Goal: Information Seeking & Learning: Find specific fact

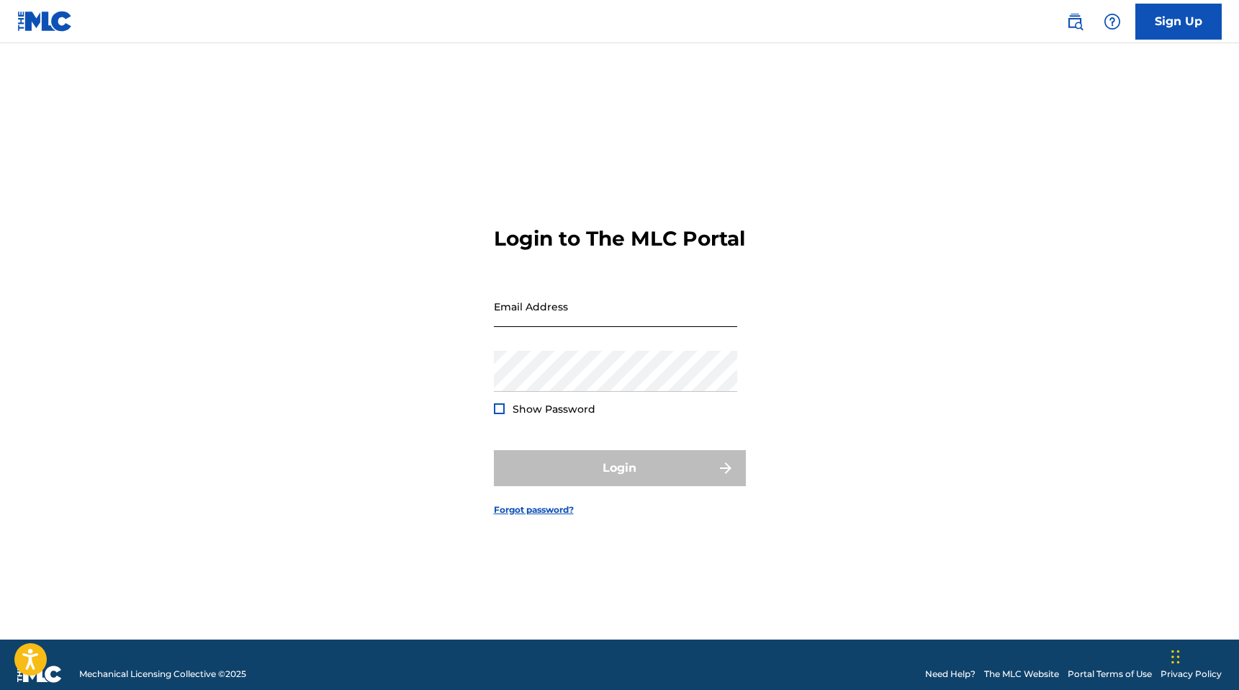
click at [615, 318] on input "Email Address" at bounding box center [615, 306] width 243 height 41
type input "[EMAIL_ADDRESS][DOMAIN_NAME]"
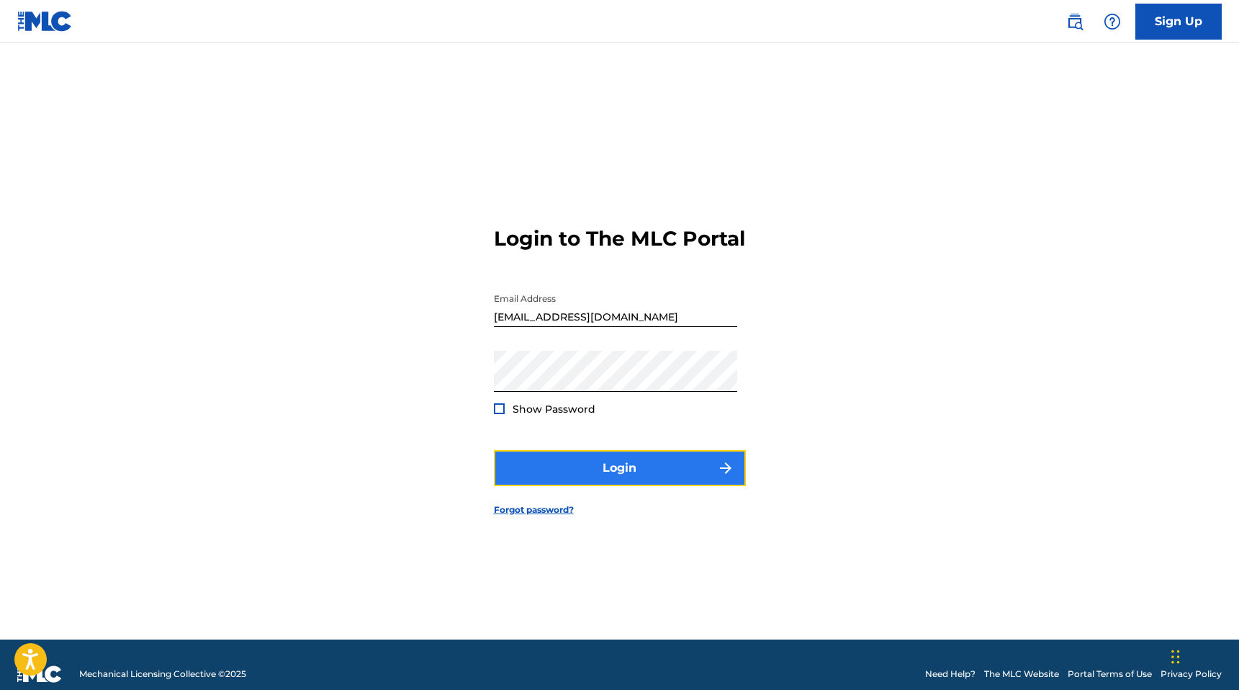
click at [577, 477] on button "Login" at bounding box center [620, 468] width 252 height 36
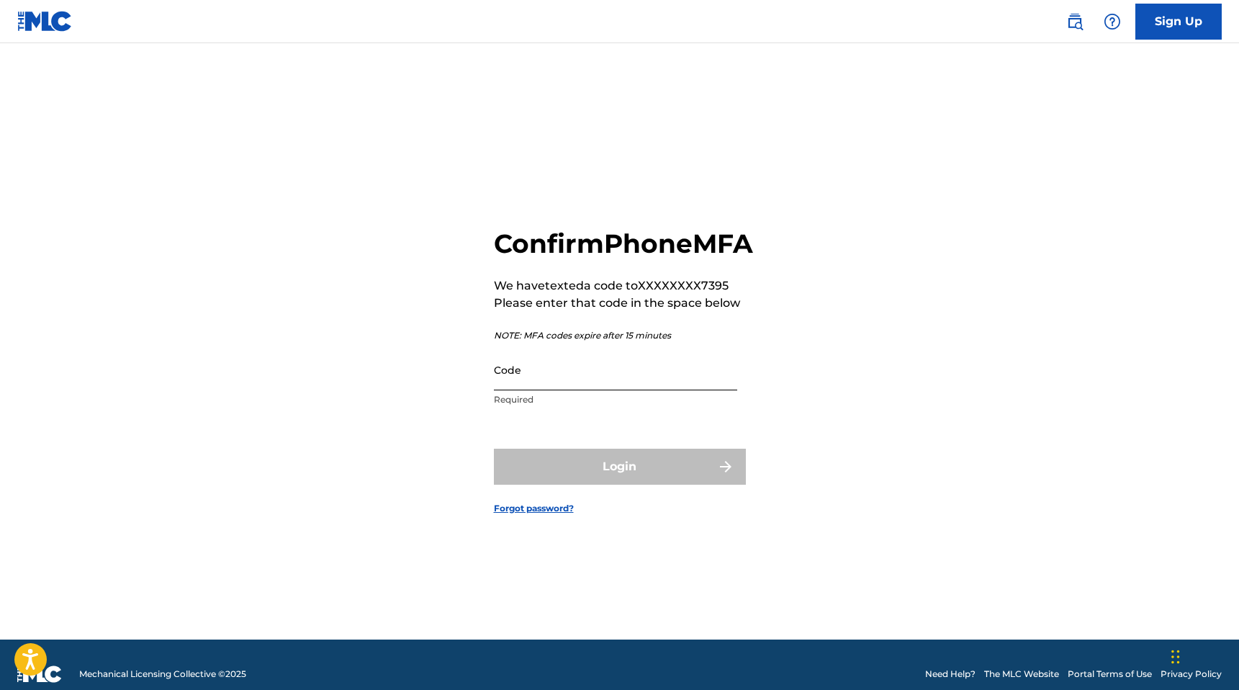
click at [547, 390] on input "Code" at bounding box center [615, 369] width 243 height 41
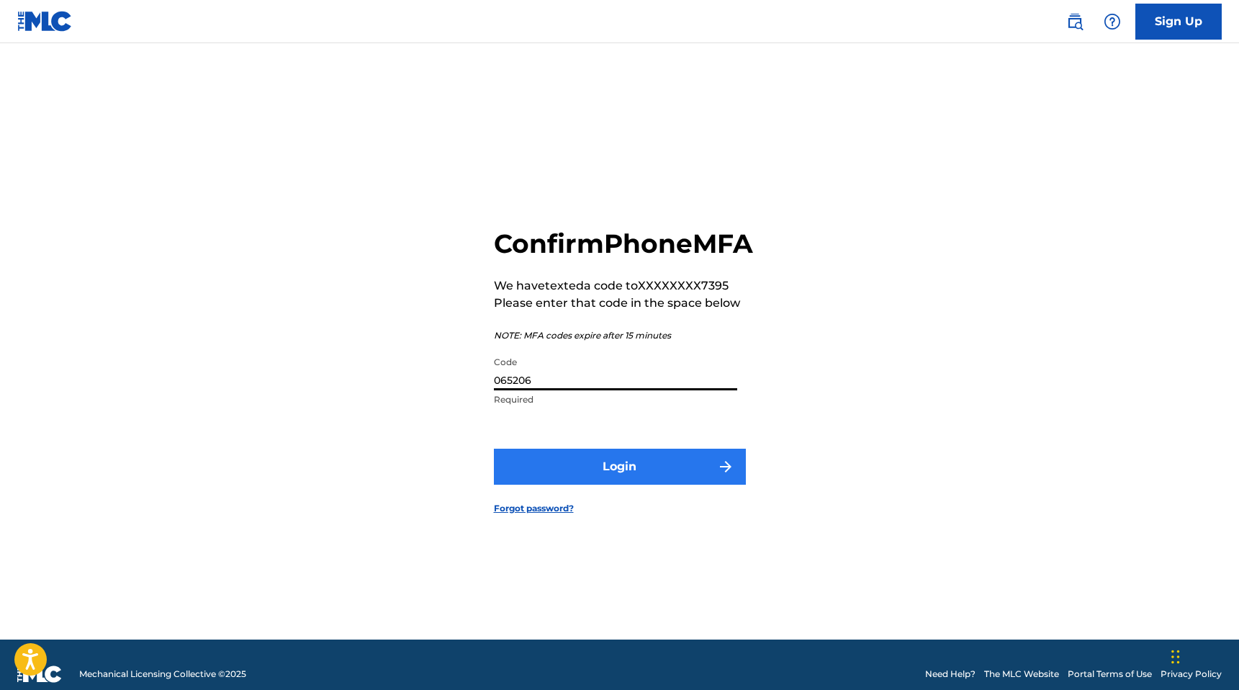
type input "065206"
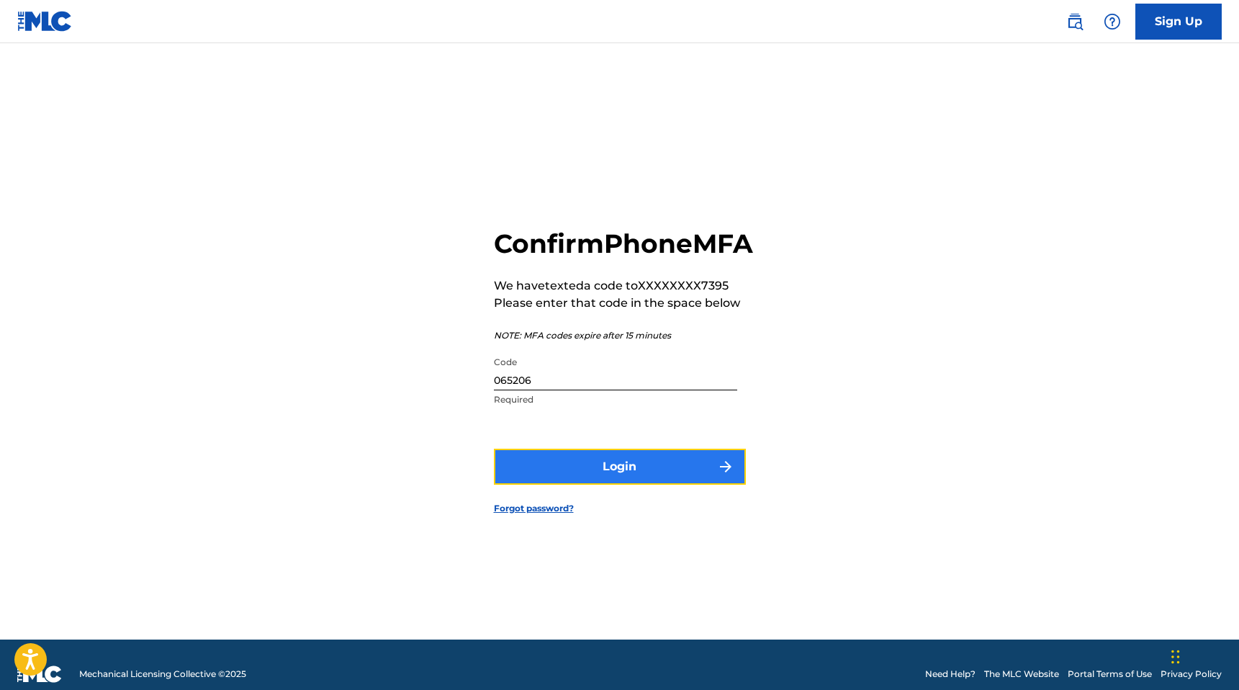
click at [607, 485] on button "Login" at bounding box center [620, 467] width 252 height 36
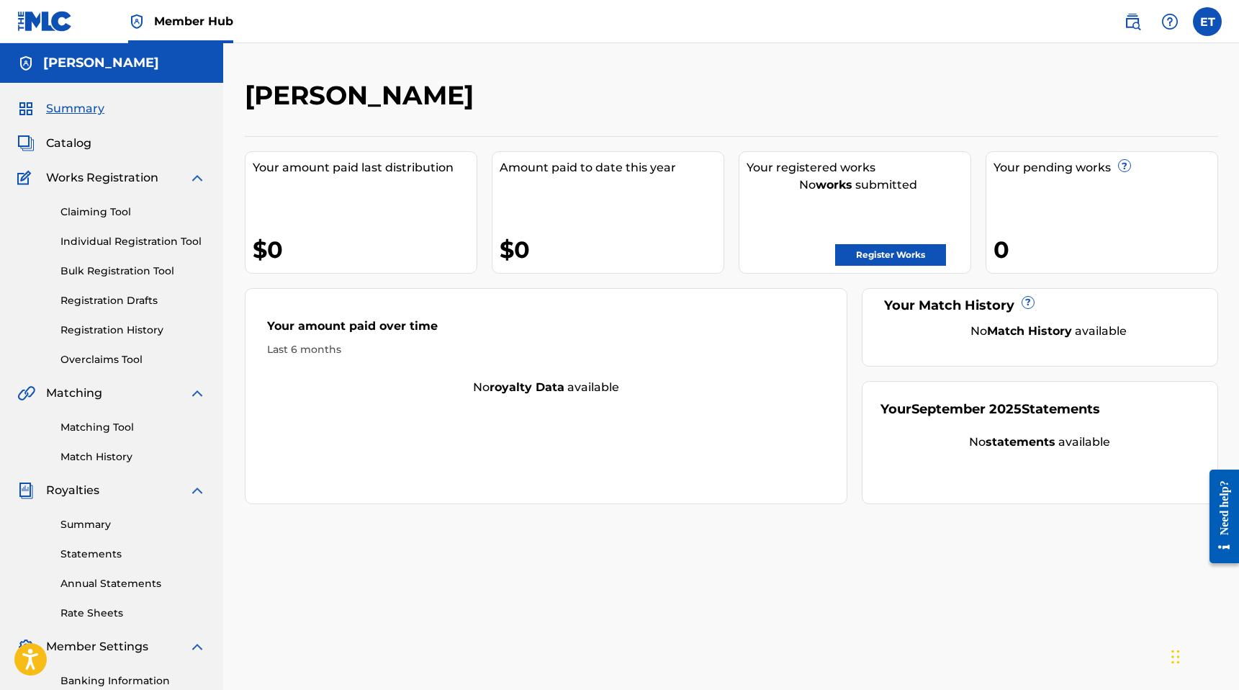
click at [86, 168] on div "Summary Catalog Works Registration Claiming Tool Individual Registration Tool B…" at bounding box center [111, 453] width 223 height 741
click at [87, 146] on span "Catalog" at bounding box center [68, 143] width 45 height 17
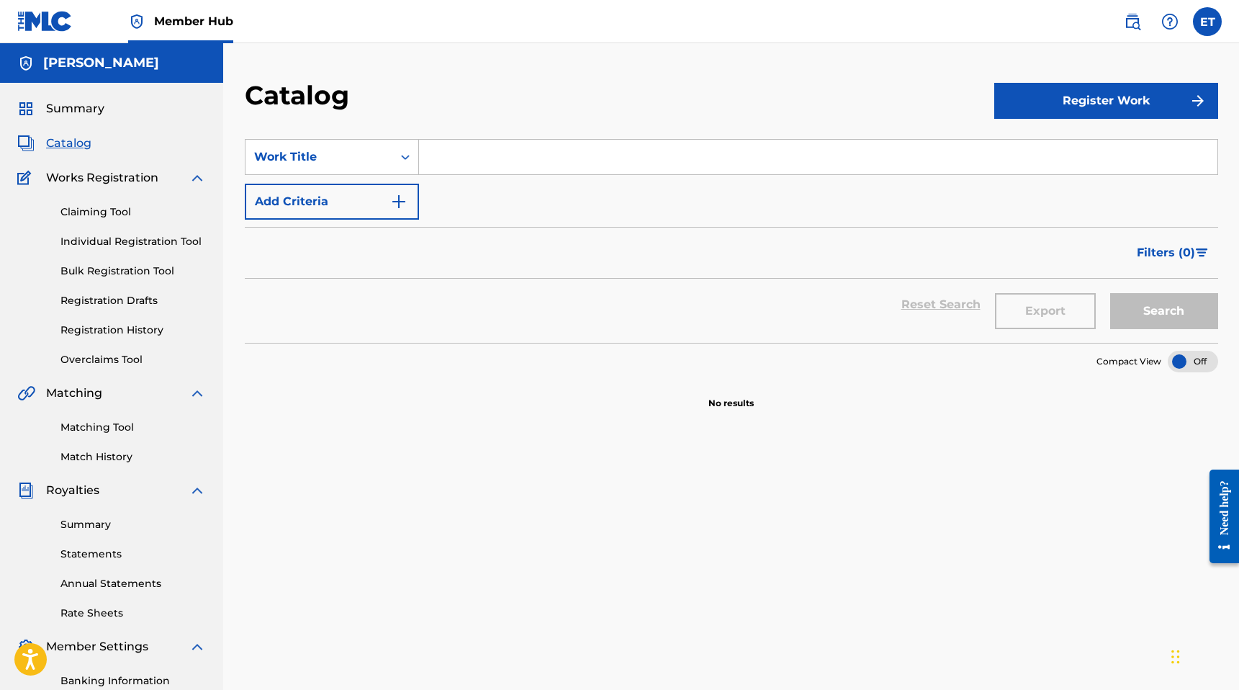
click at [498, 158] on input "Search Form" at bounding box center [818, 157] width 799 height 35
type input "keep me around"
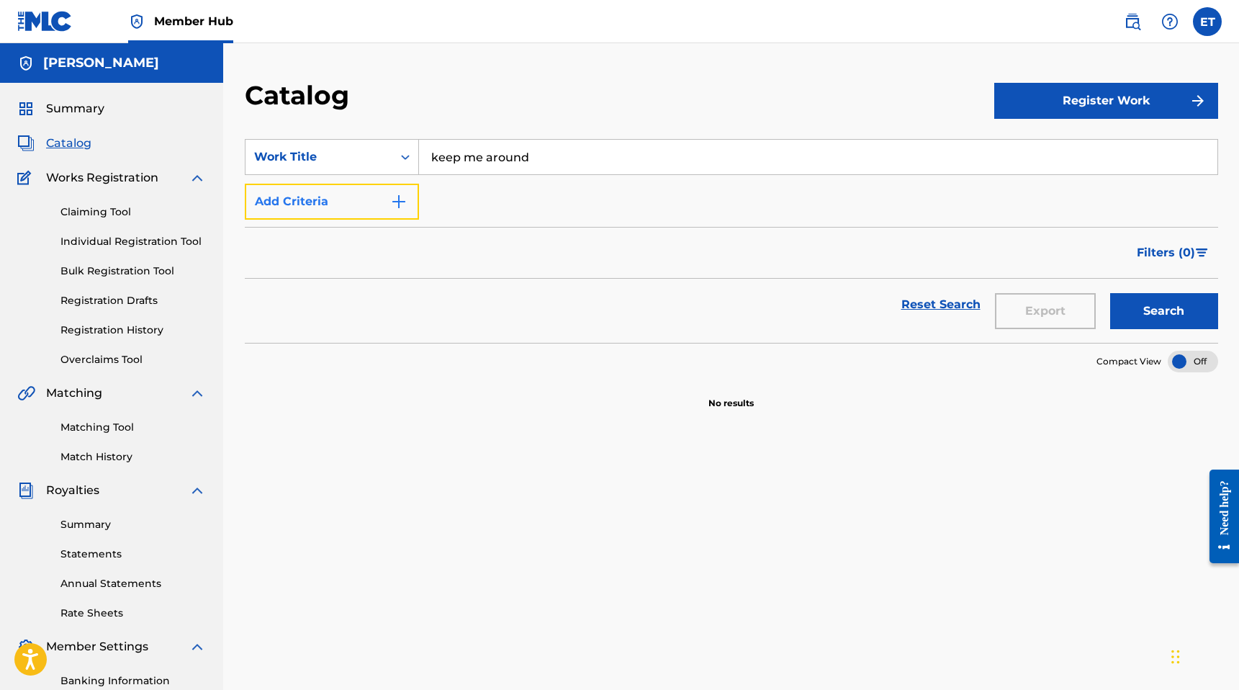
click at [347, 194] on button "Add Criteria" at bounding box center [332, 202] width 174 height 36
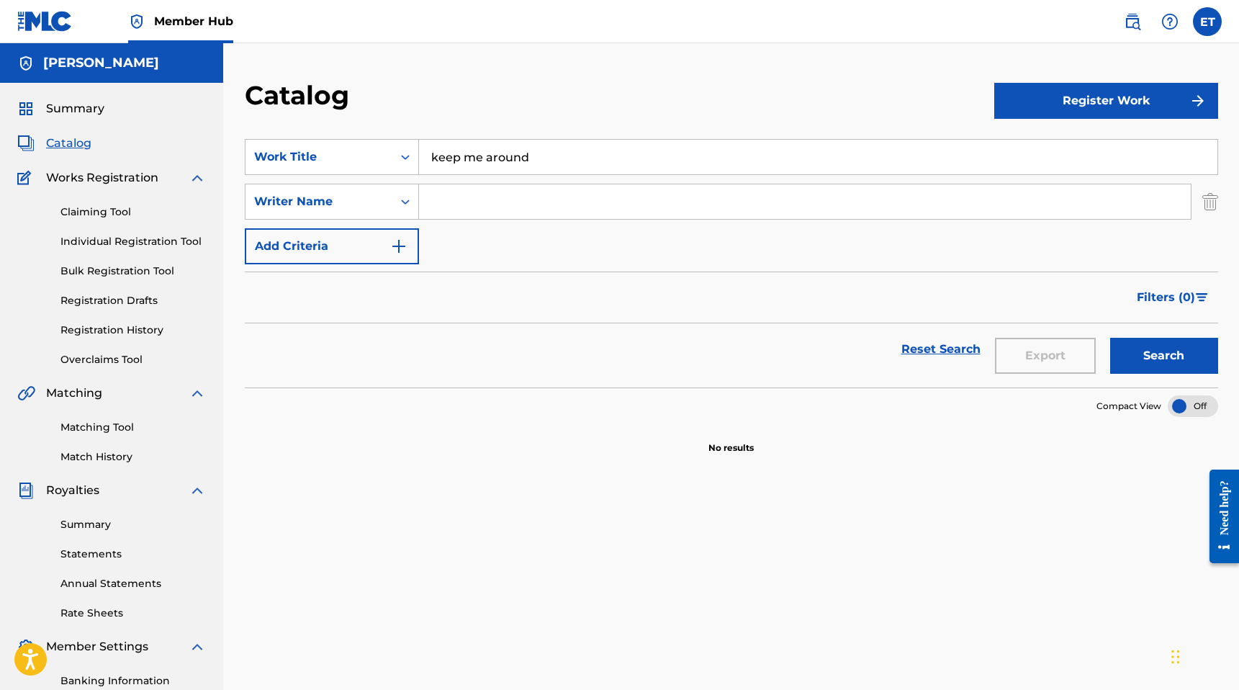
click at [487, 212] on input "Search Form" at bounding box center [805, 201] width 772 height 35
type input "[PERSON_NAME]"
click at [1187, 364] on button "Search" at bounding box center [1164, 356] width 108 height 36
